Goal: Entertainment & Leisure: Consume media (video, audio)

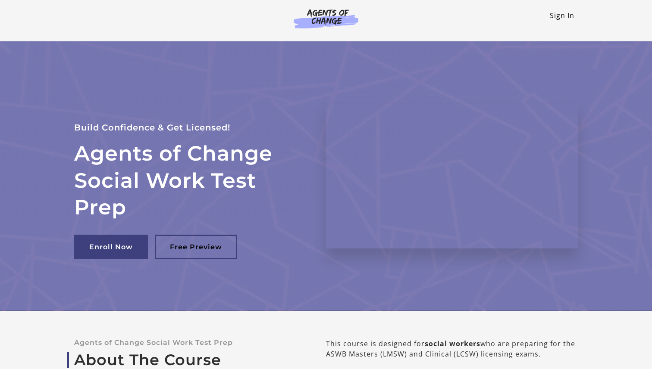
click at [568, 15] on link "Sign In" at bounding box center [561, 15] width 25 height 9
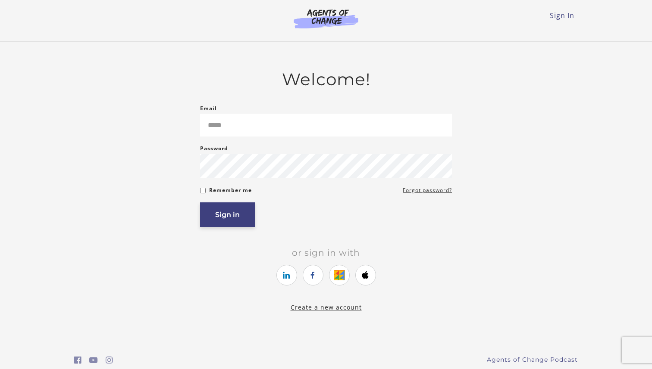
type input "**********"
click at [243, 225] on button "Sign in" at bounding box center [227, 215] width 55 height 25
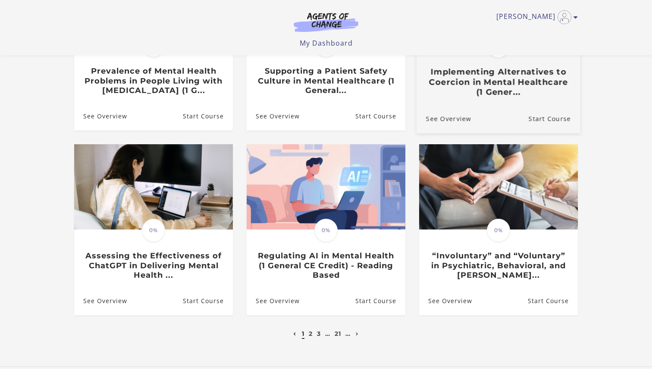
scroll to position [175, 0]
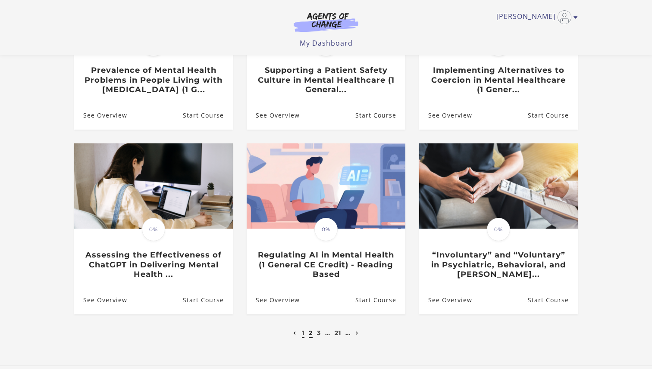
click at [310, 337] on link "2" at bounding box center [311, 333] width 4 height 8
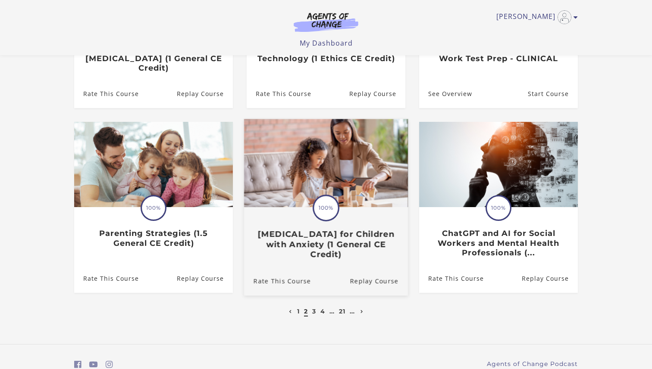
scroll to position [226, 0]
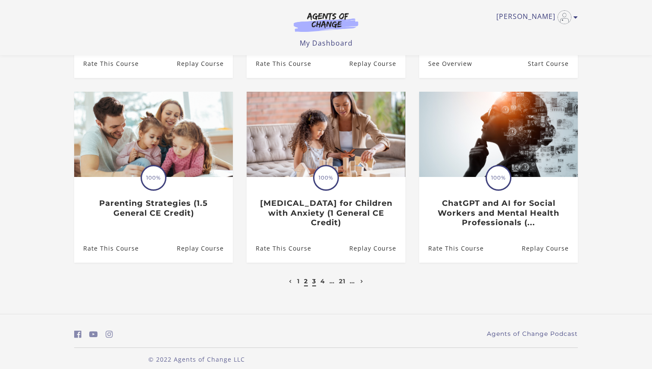
click at [314, 278] on link "3" at bounding box center [314, 282] width 4 height 8
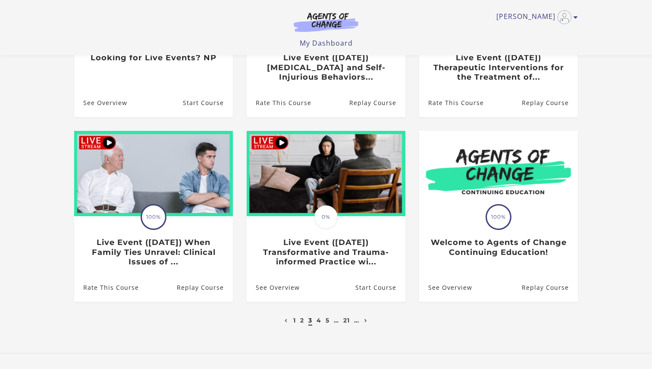
scroll to position [236, 0]
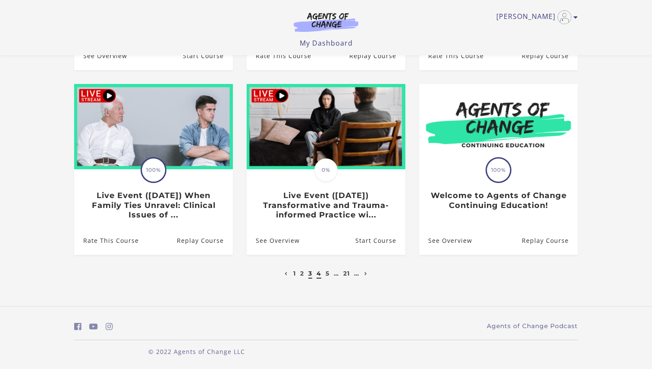
click at [319, 275] on link "4" at bounding box center [318, 274] width 5 height 8
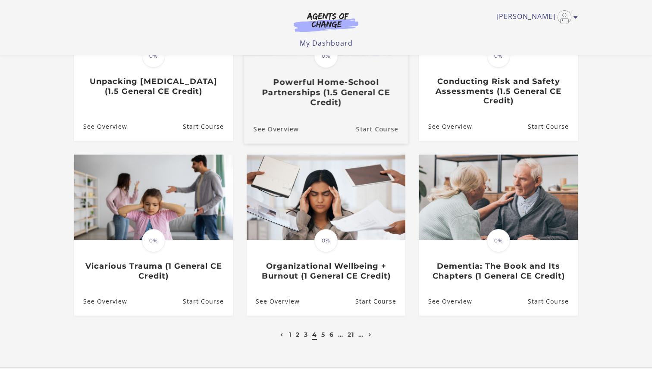
scroll to position [165, 0]
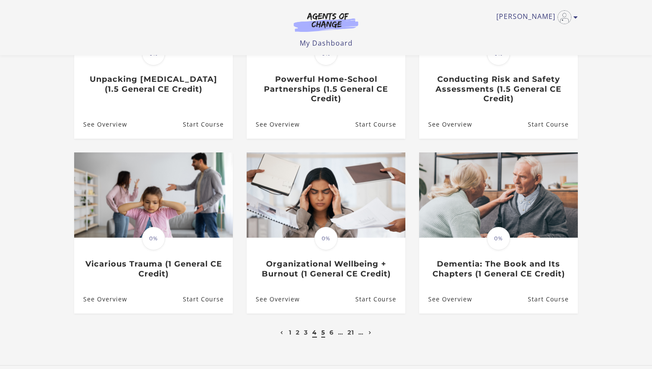
click at [321, 333] on link "5" at bounding box center [323, 333] width 4 height 8
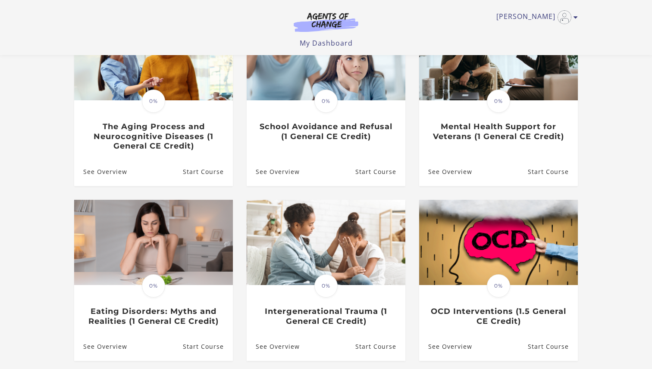
scroll to position [125, 0]
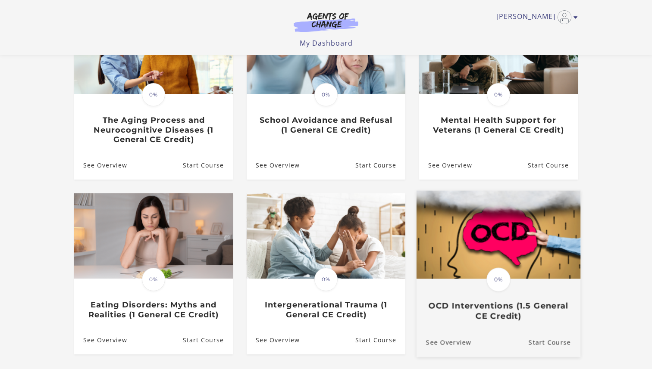
click at [497, 293] on div "Translation missing: en.liquid.partials.dashboard_course_card.progress_descript…" at bounding box center [498, 279] width 27 height 27
